Goal: Information Seeking & Learning: Learn about a topic

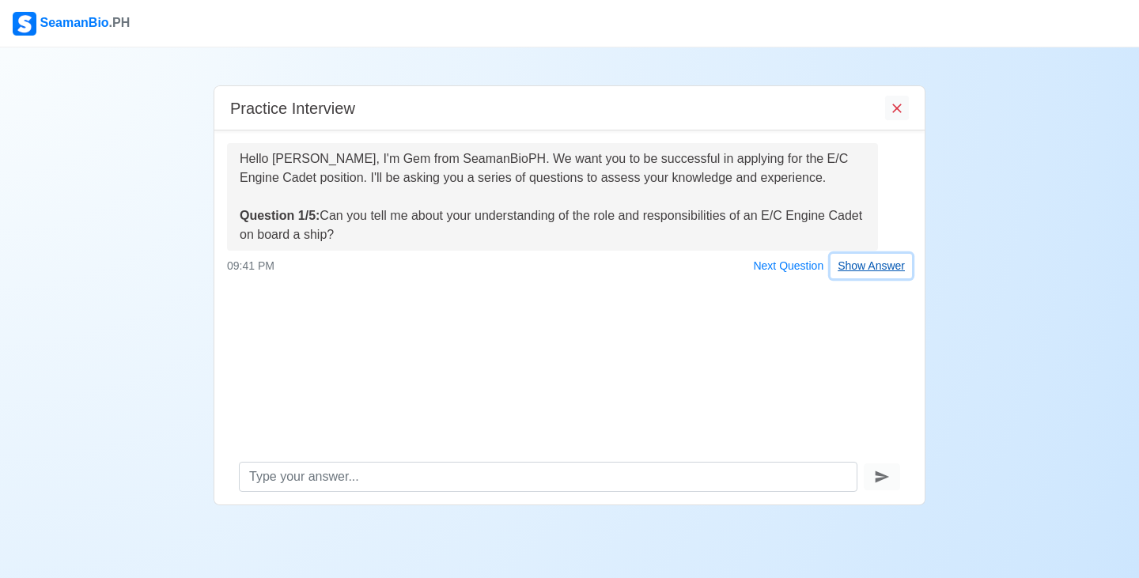
click at [877, 263] on button "Show Answer" at bounding box center [871, 266] width 81 height 25
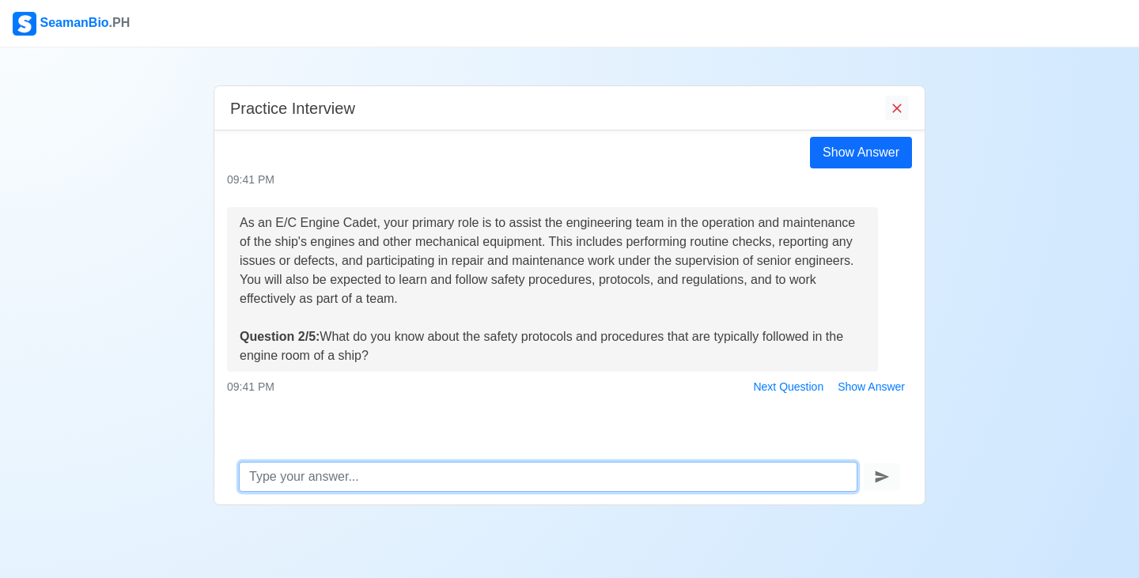
scroll to position [154, 0]
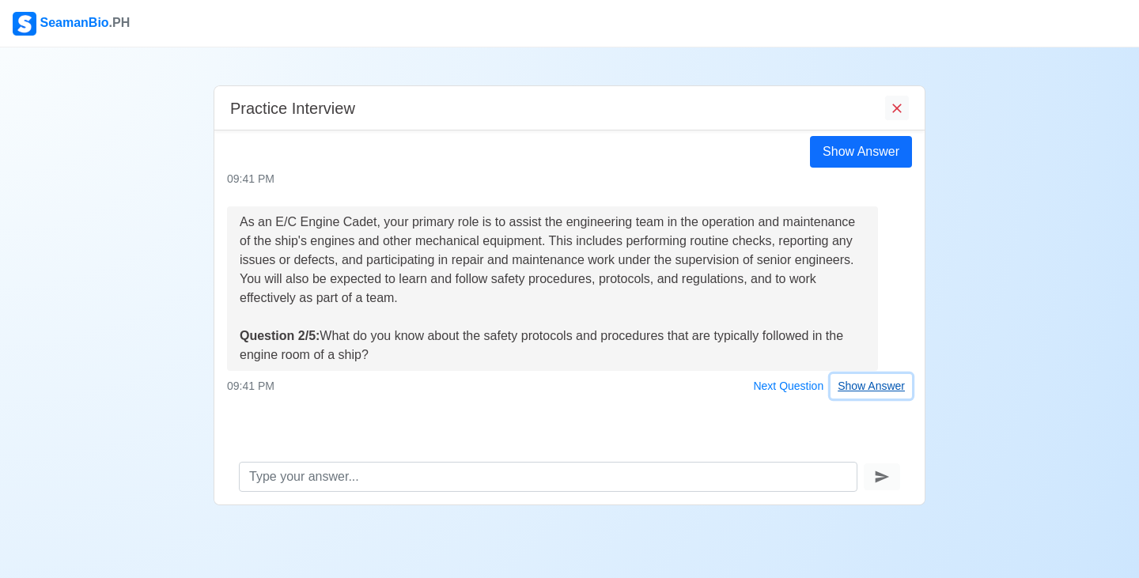
click at [870, 383] on button "Show Answer" at bounding box center [871, 386] width 81 height 25
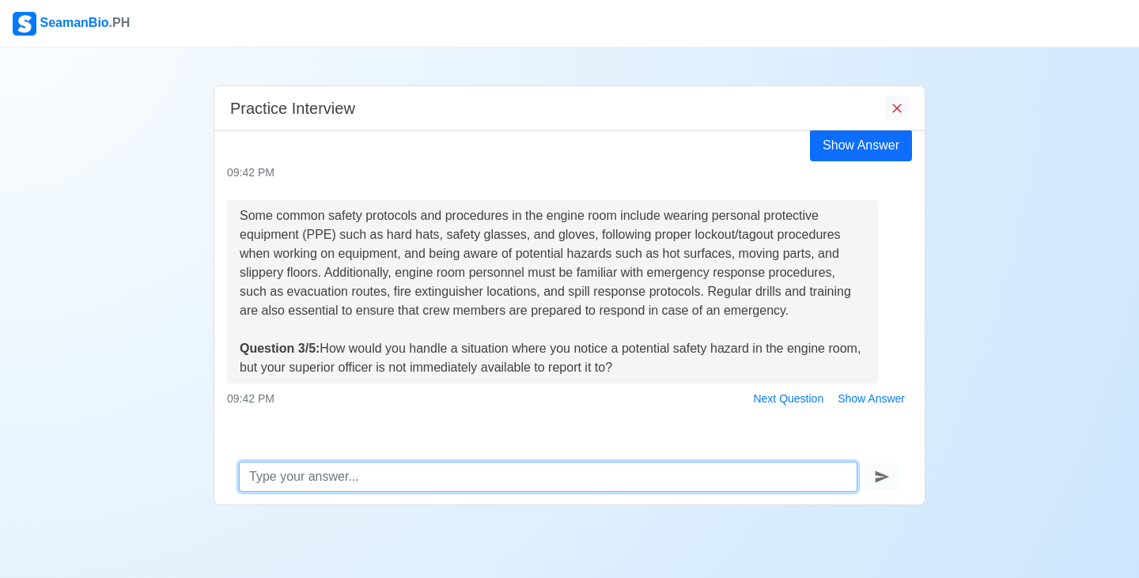
scroll to position [447, 0]
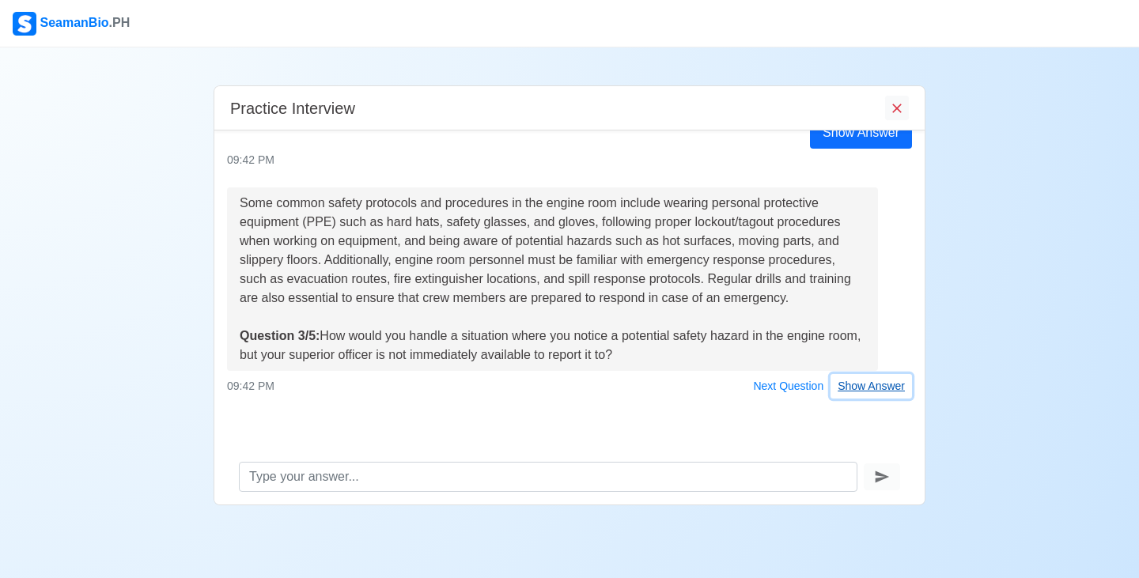
click at [868, 393] on button "Show Answer" at bounding box center [871, 386] width 81 height 25
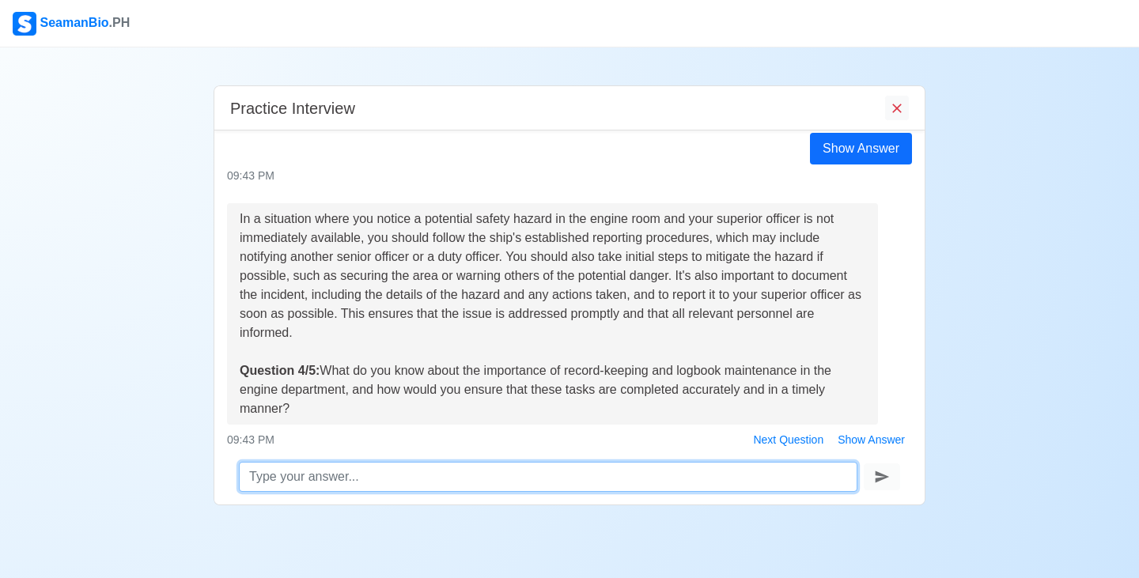
scroll to position [778, 0]
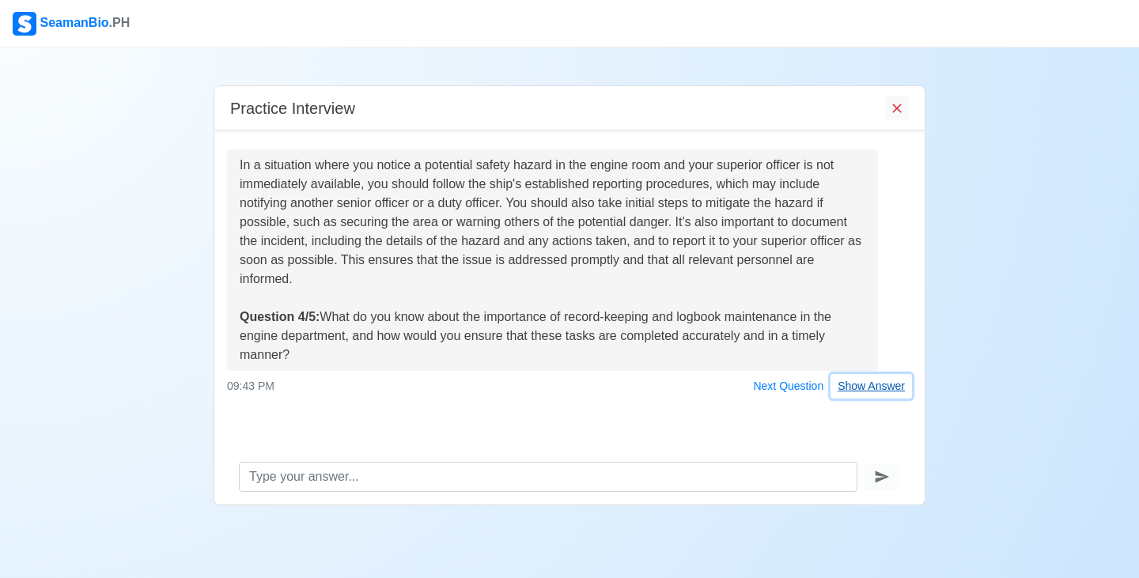
click at [884, 388] on button "Show Answer" at bounding box center [871, 386] width 81 height 25
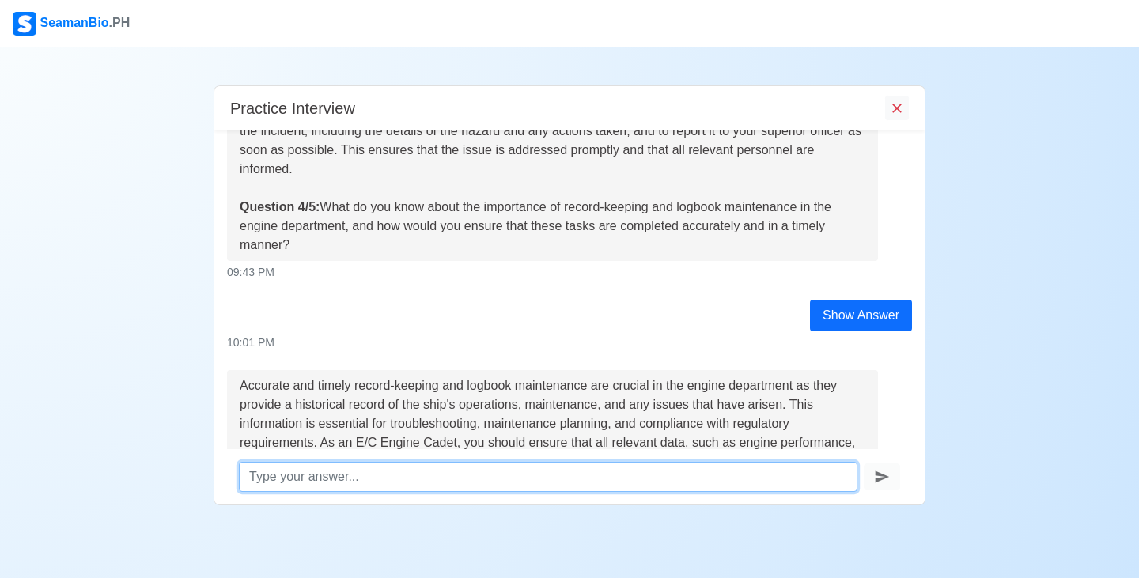
scroll to position [1128, 0]
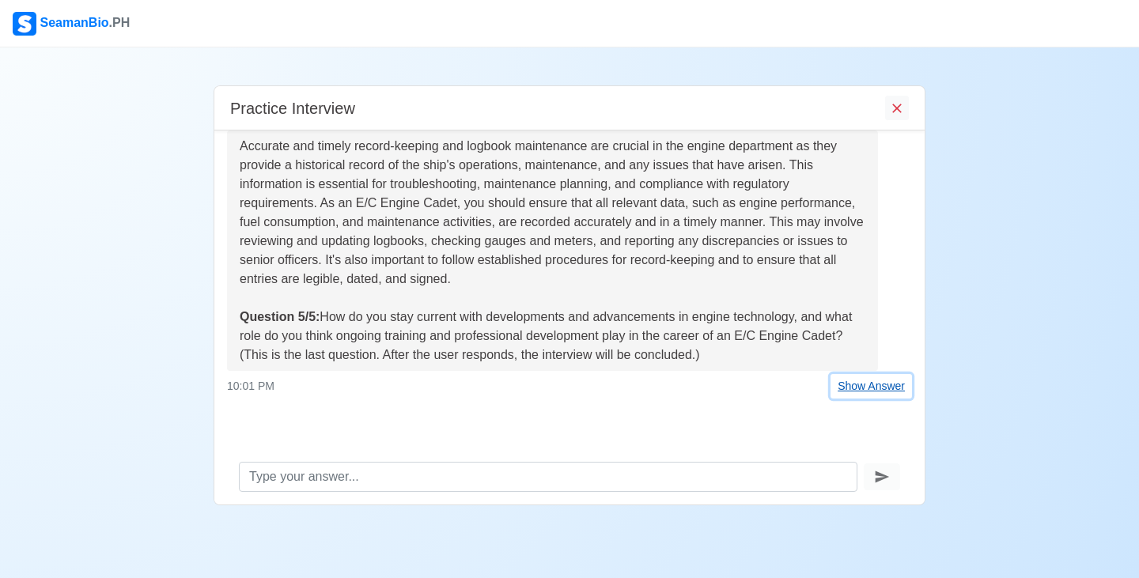
click at [866, 393] on button "Show Answer" at bounding box center [871, 386] width 81 height 25
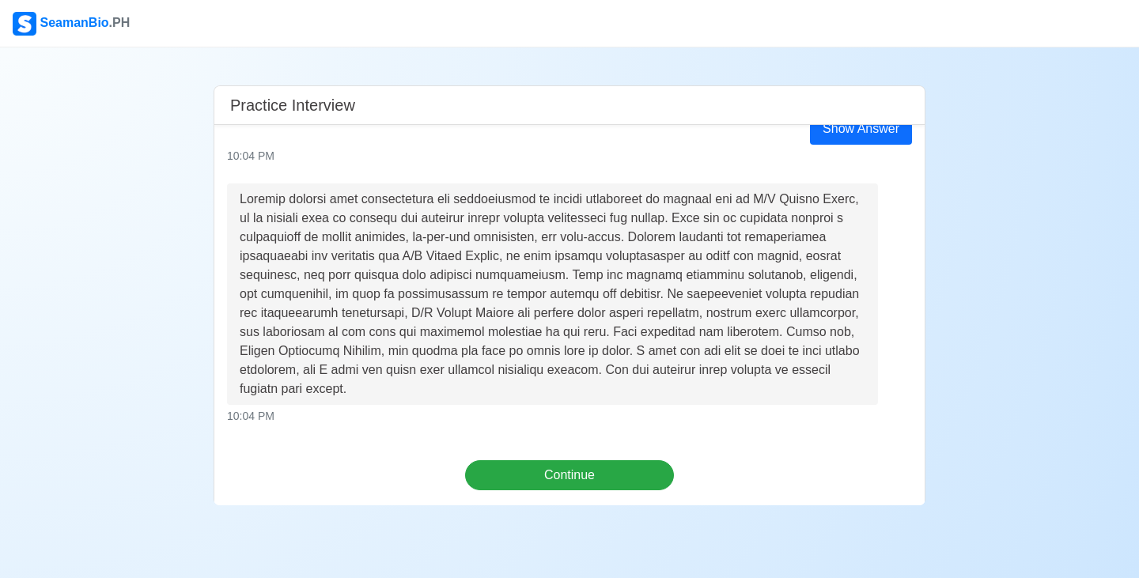
scroll to position [1419, 0]
